Goal: Information Seeking & Learning: Understand process/instructions

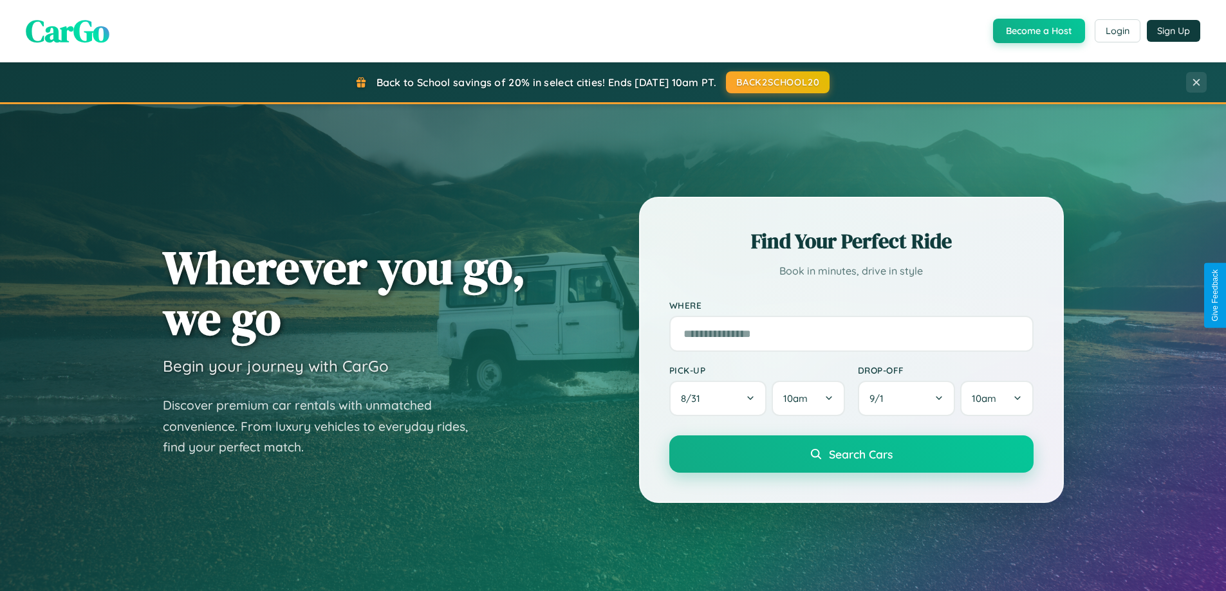
scroll to position [885, 0]
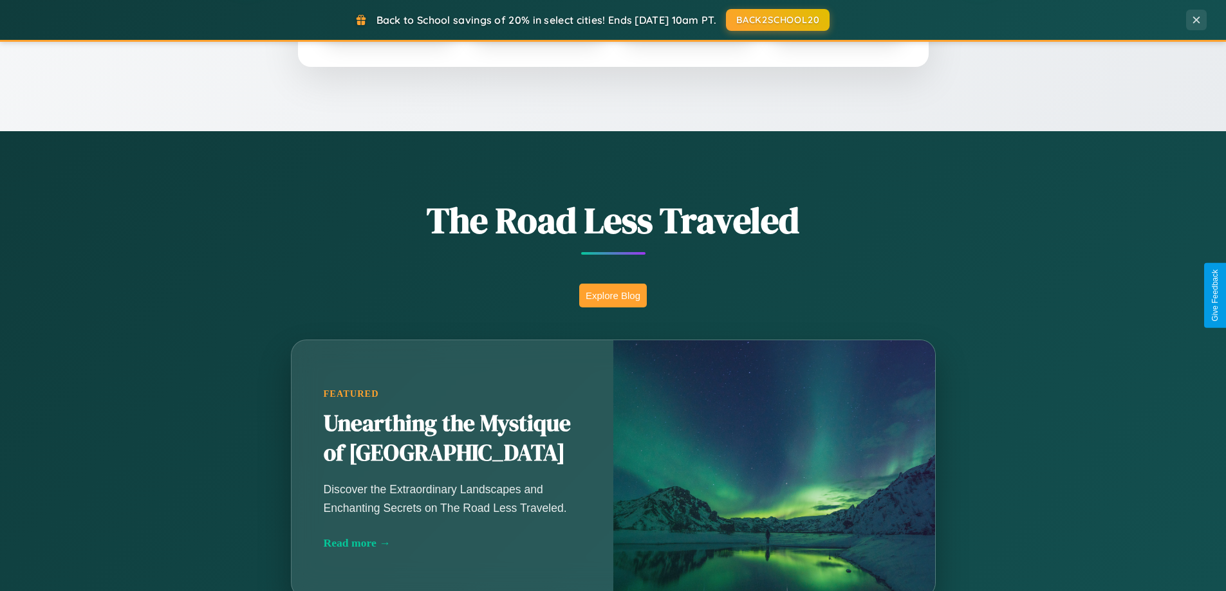
click at [612, 295] on button "Explore Blog" at bounding box center [613, 296] width 68 height 24
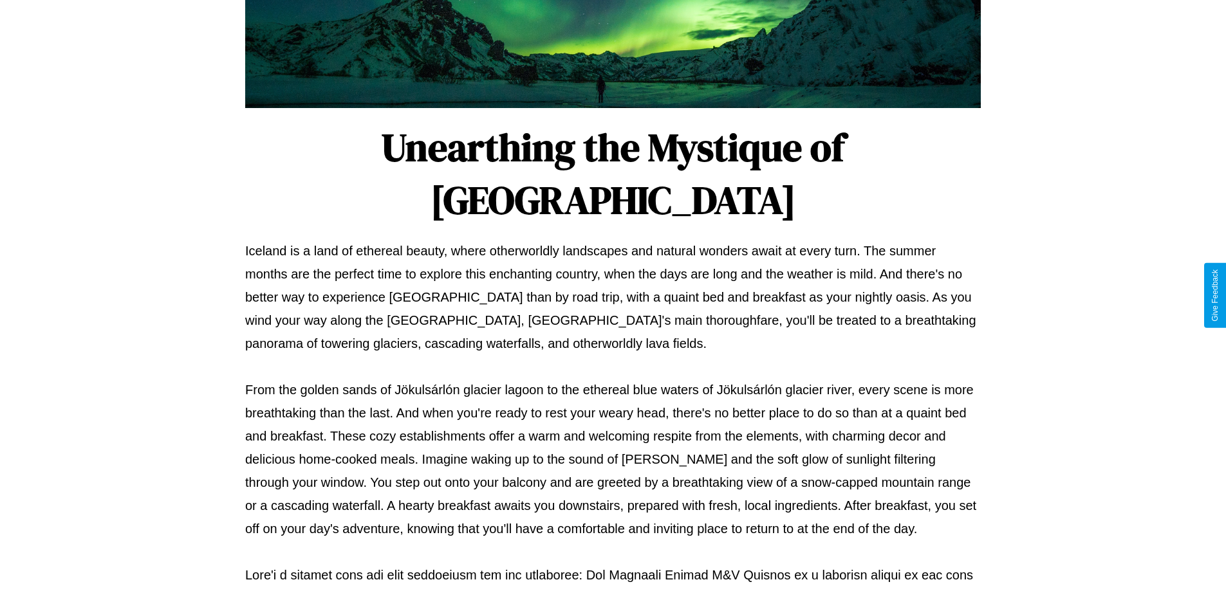
scroll to position [416, 0]
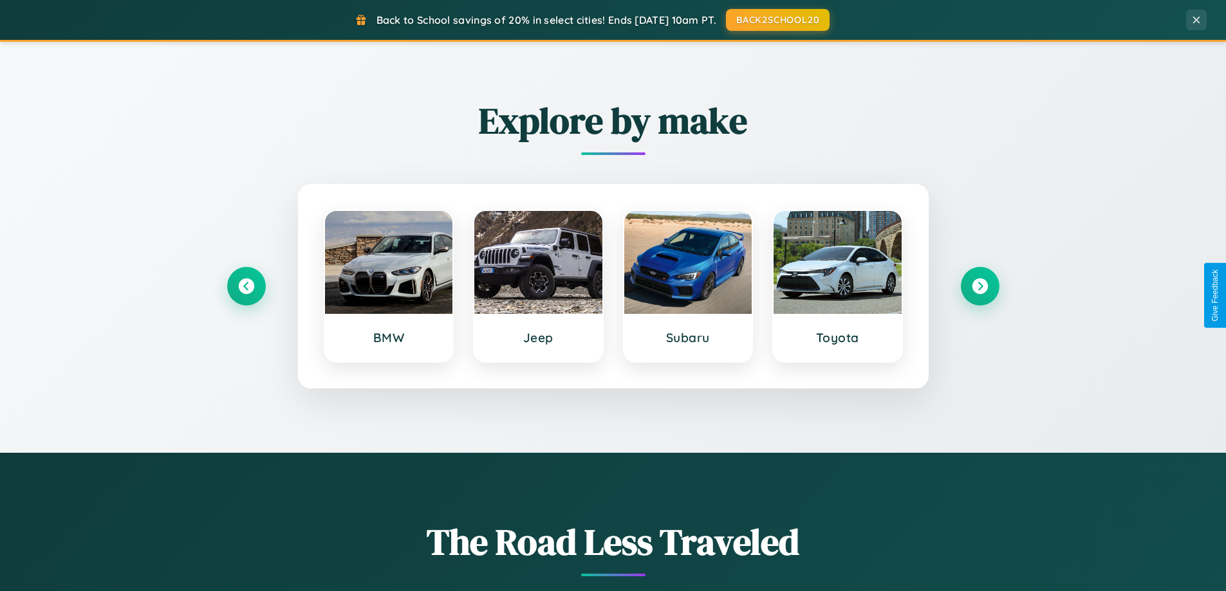
scroll to position [555, 0]
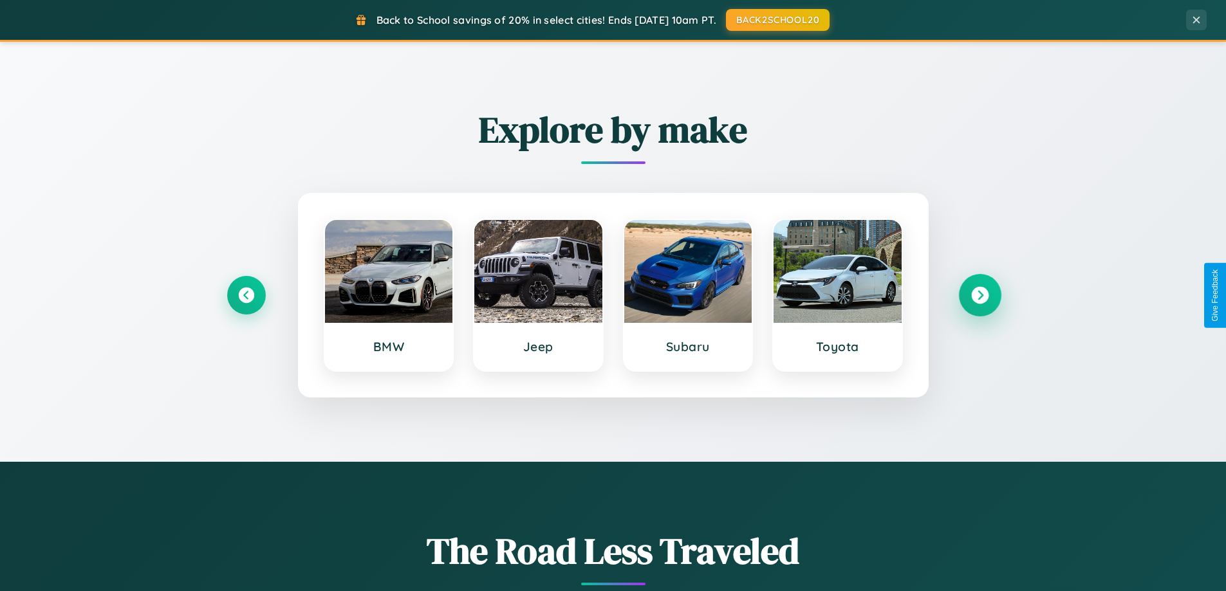
click at [979, 295] on icon at bounding box center [979, 295] width 17 height 17
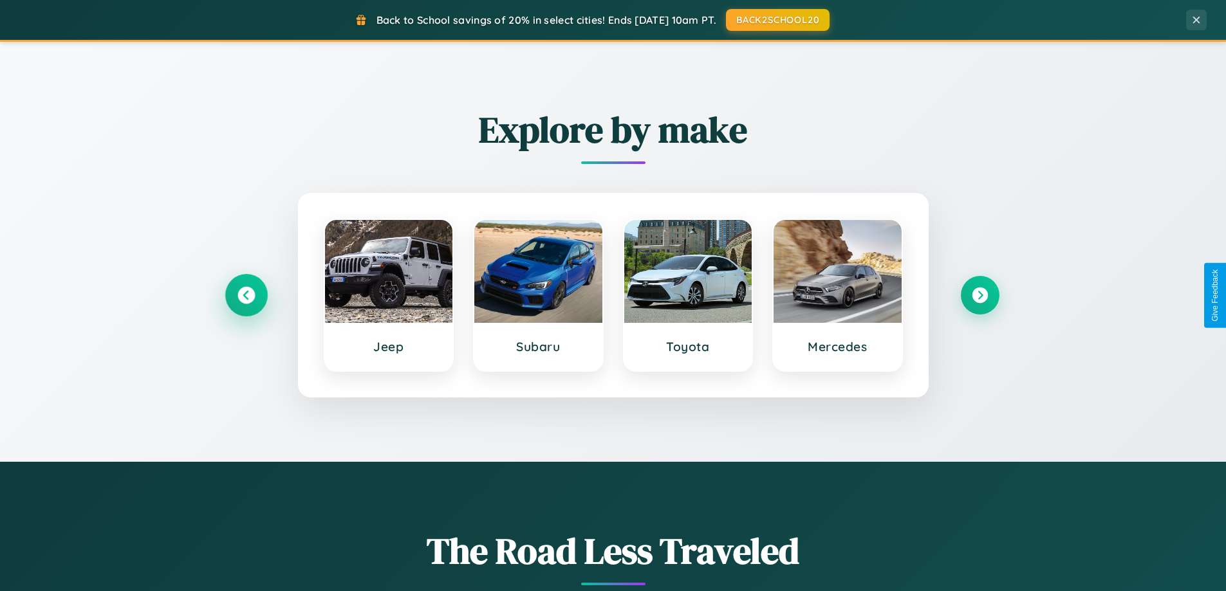
click at [246, 295] on icon at bounding box center [245, 295] width 17 height 17
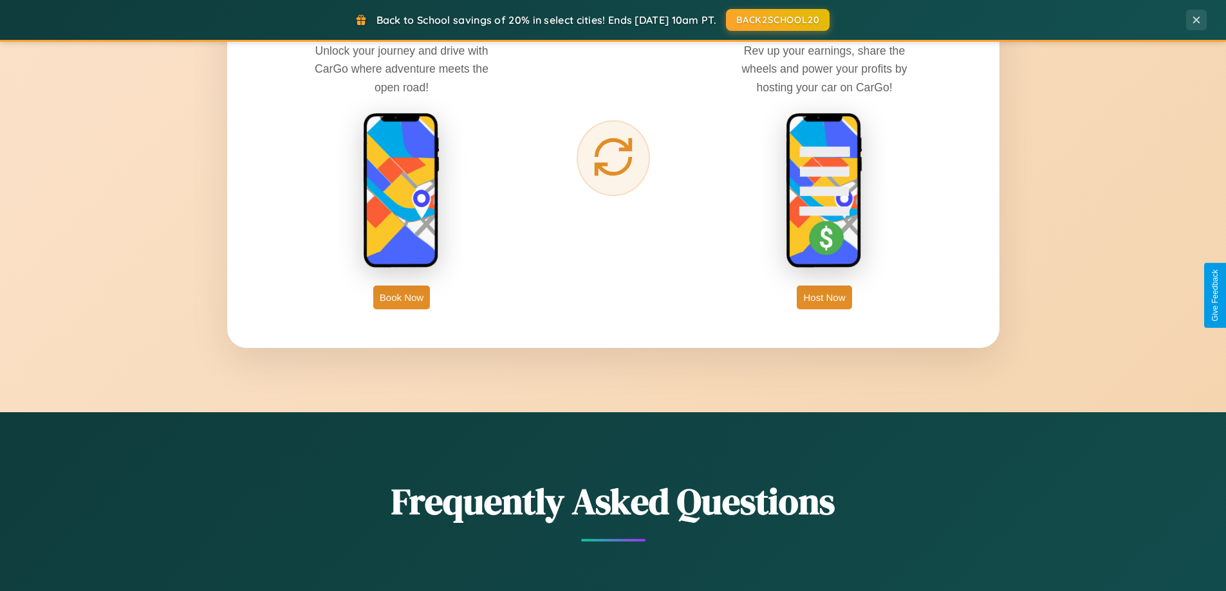
scroll to position [2067, 0]
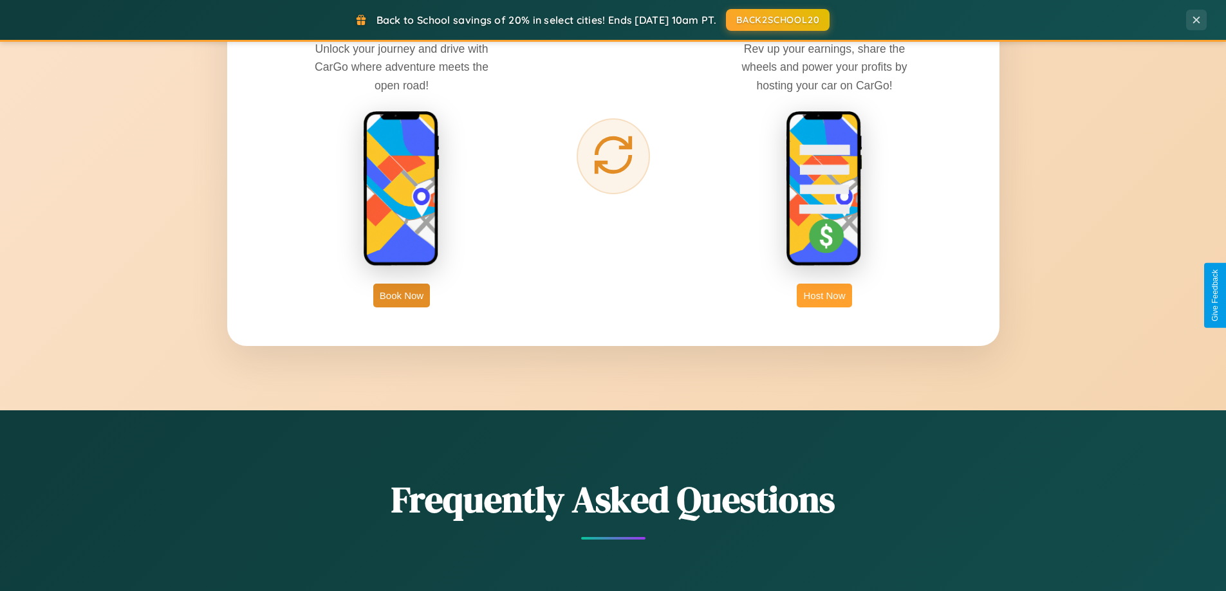
click at [824, 295] on button "Host Now" at bounding box center [823, 296] width 55 height 24
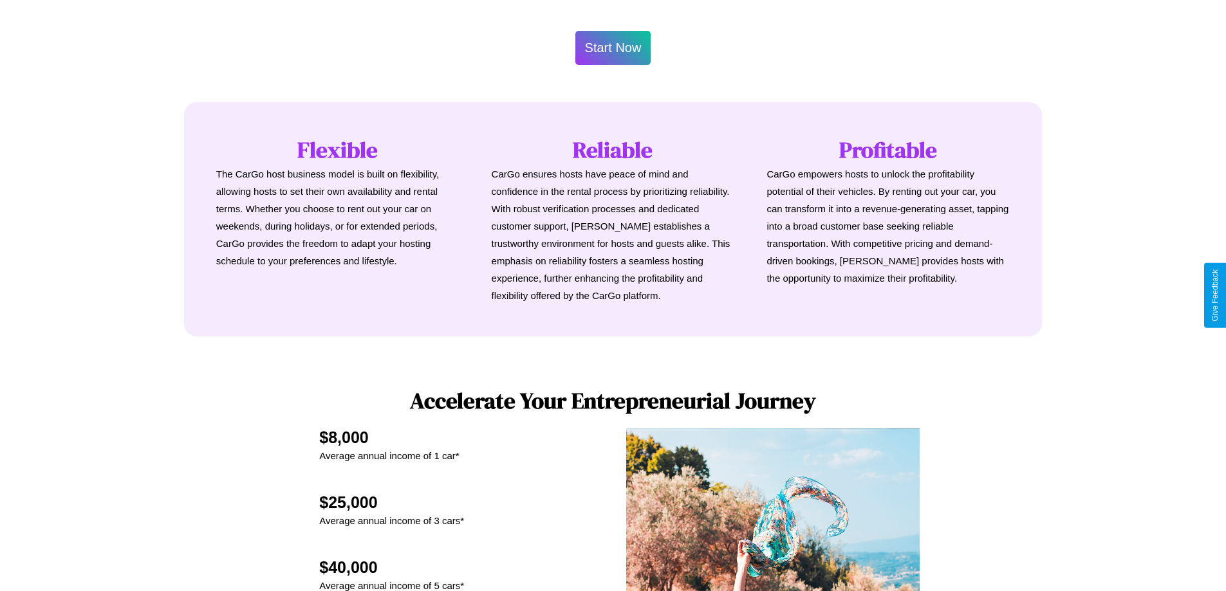
scroll to position [1739, 0]
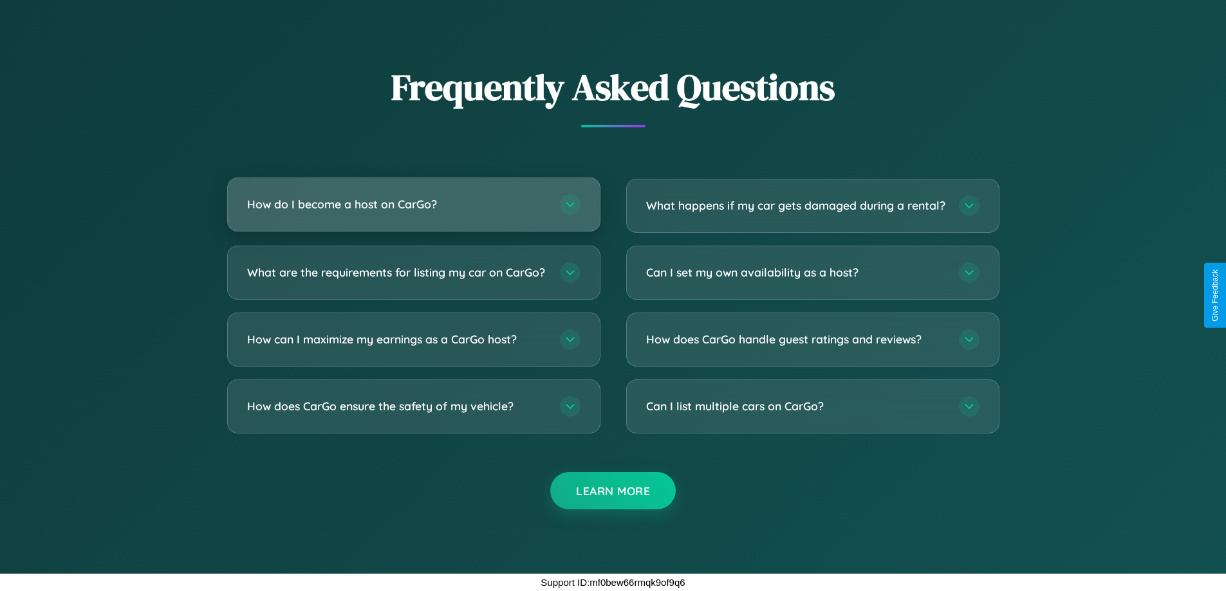
click at [413, 196] on h3 "How do I become a host on CarGo?" at bounding box center [397, 204] width 300 height 16
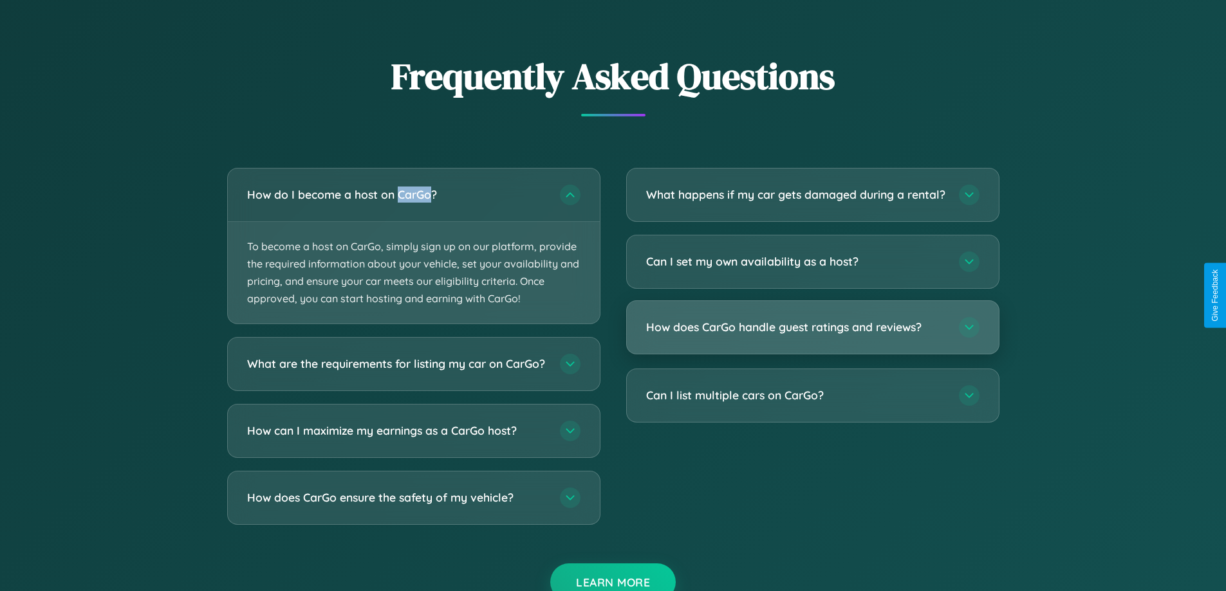
click at [812, 335] on h3 "How does CarGo handle guest ratings and reviews?" at bounding box center [796, 327] width 300 height 16
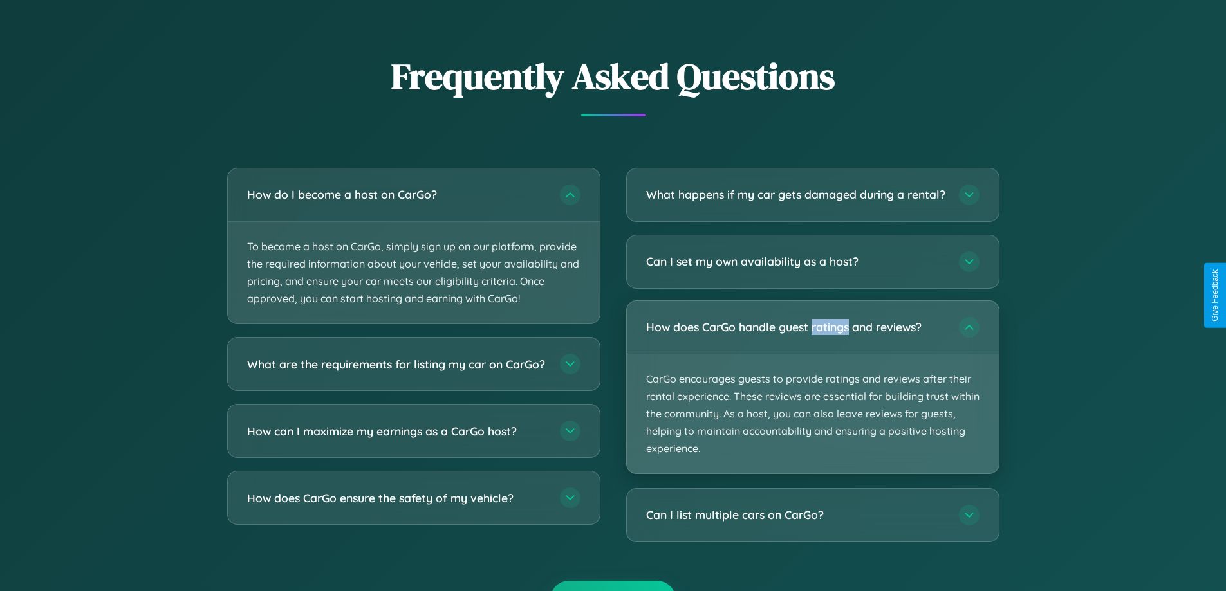
click at [812, 398] on p "CarGo encourages guests to provide ratings and reviews after their rental exper…" at bounding box center [813, 414] width 372 height 120
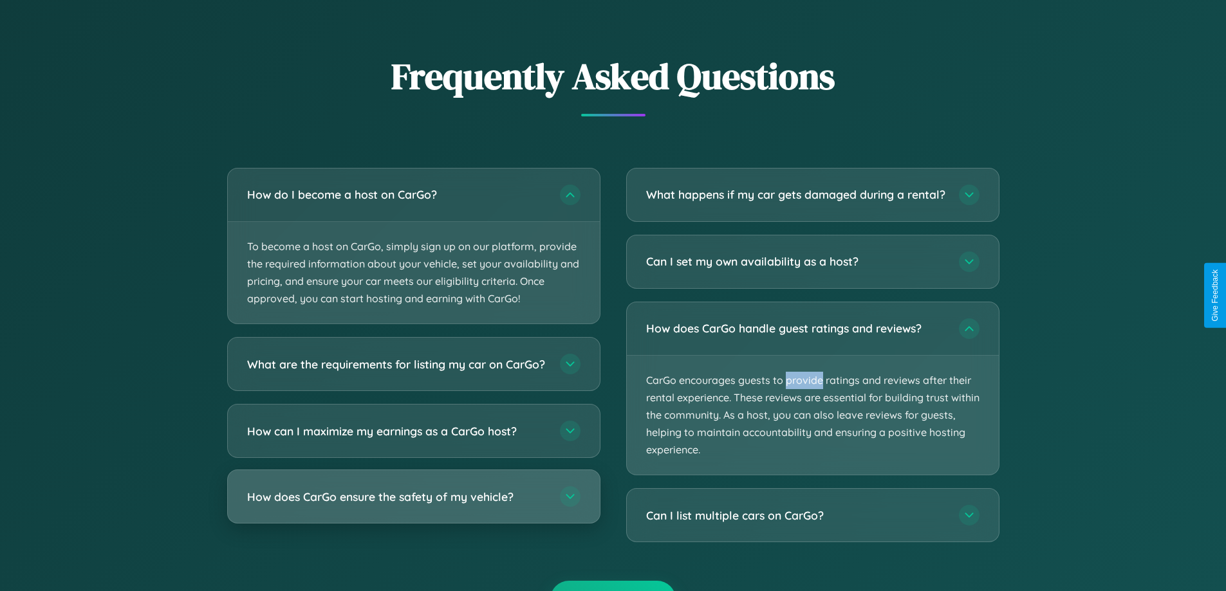
click at [413, 505] on h3 "How does CarGo ensure the safety of my vehicle?" at bounding box center [397, 497] width 300 height 16
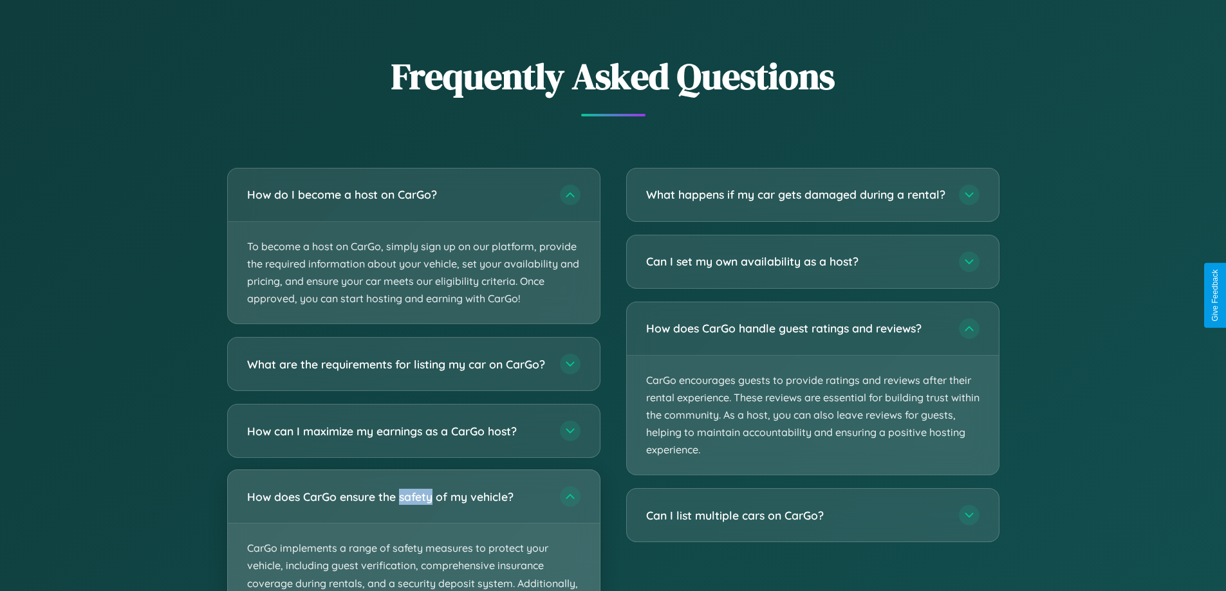
click at [413, 536] on p "CarGo implements a range of safety measures to protect your vehicle, including …" at bounding box center [414, 584] width 372 height 120
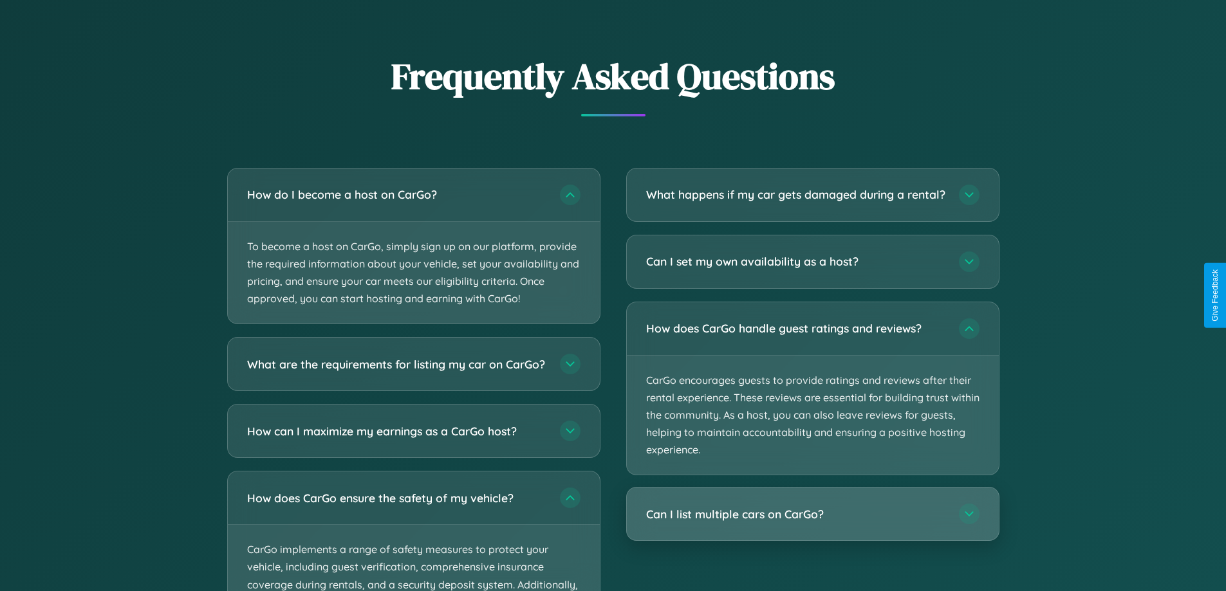
click at [812, 522] on h3 "Can I list multiple cars on CarGo?" at bounding box center [796, 514] width 300 height 16
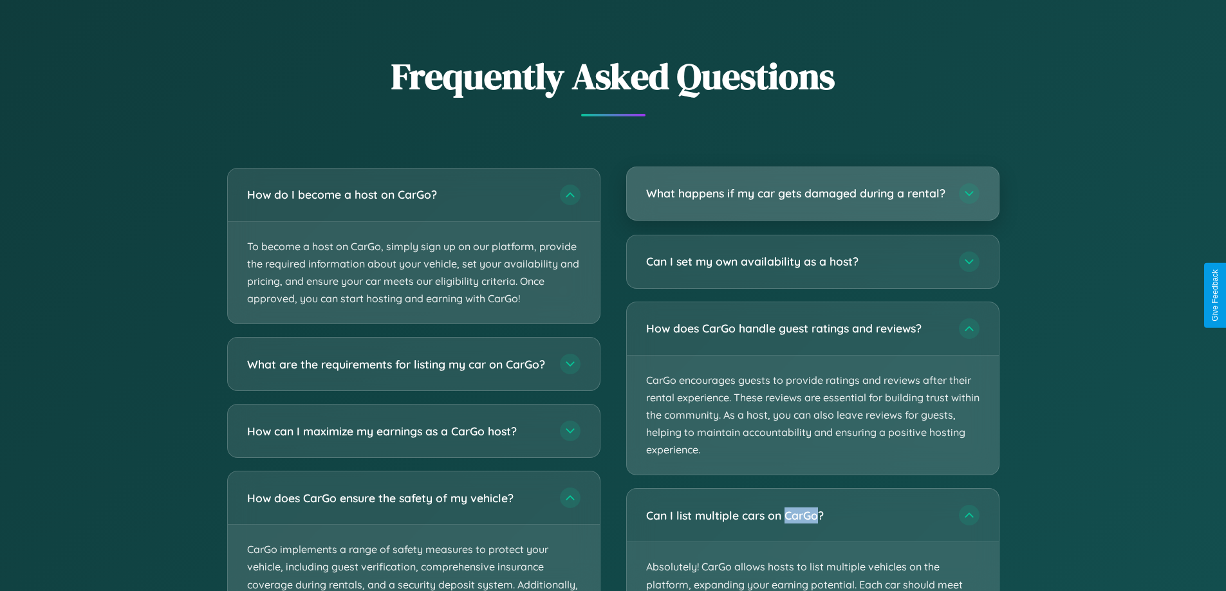
click at [812, 199] on h3 "What happens if my car gets damaged during a rental?" at bounding box center [796, 193] width 300 height 16
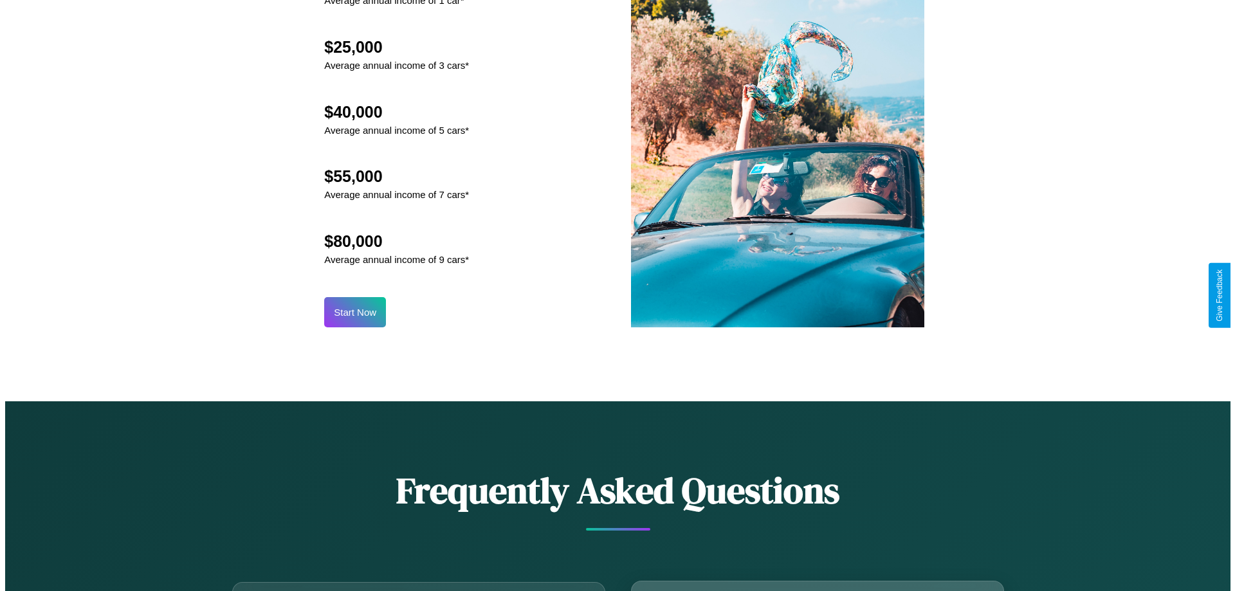
scroll to position [1341, 0]
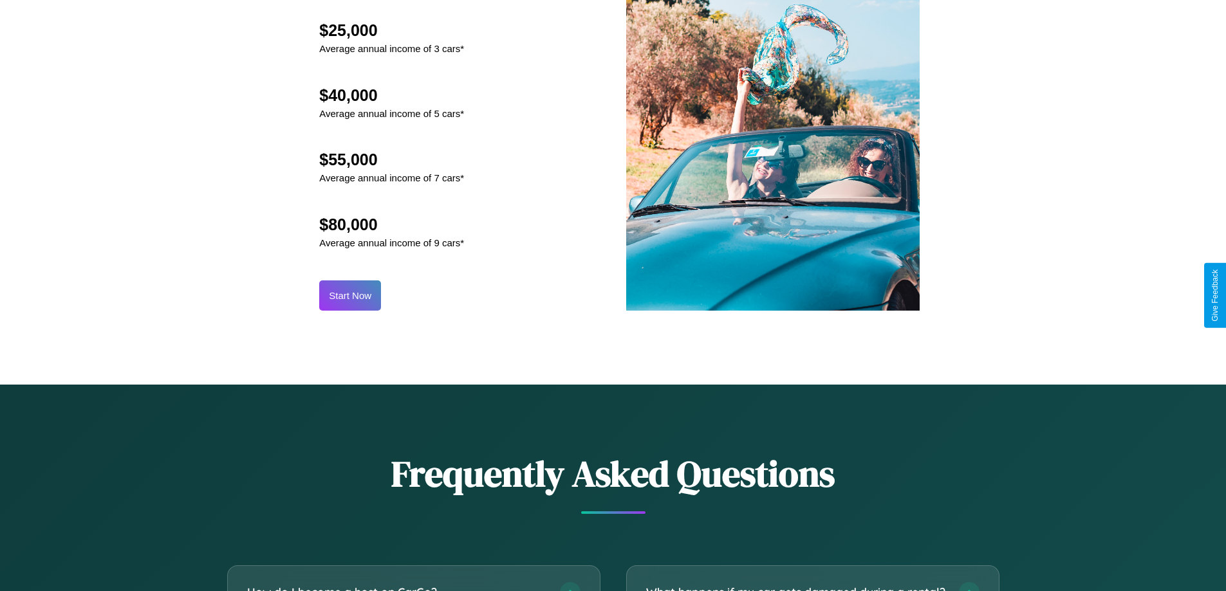
click at [350, 295] on button "Start Now" at bounding box center [350, 296] width 62 height 30
